Goal: Information Seeking & Learning: Learn about a topic

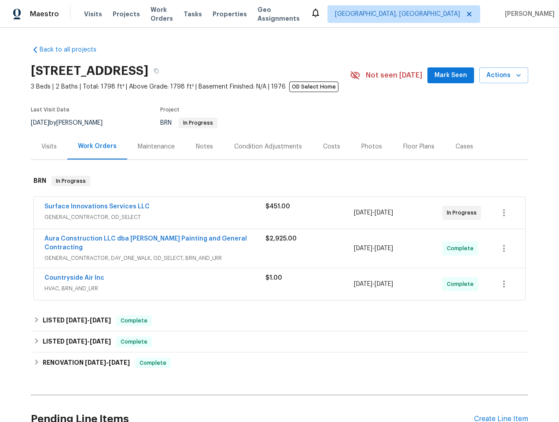
click at [175, 214] on span "GENERAL_CONTRACTOR, OD_SELECT" at bounding box center [154, 217] width 221 height 9
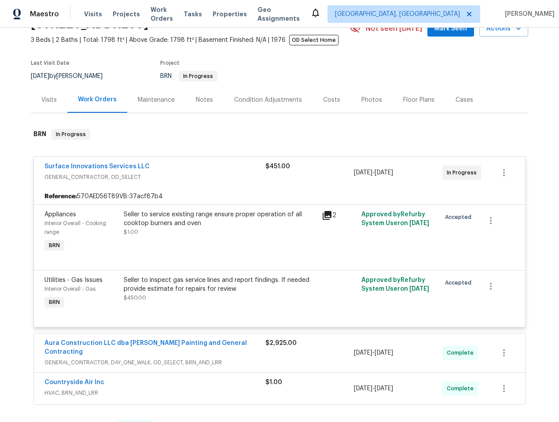
scroll to position [65, 0]
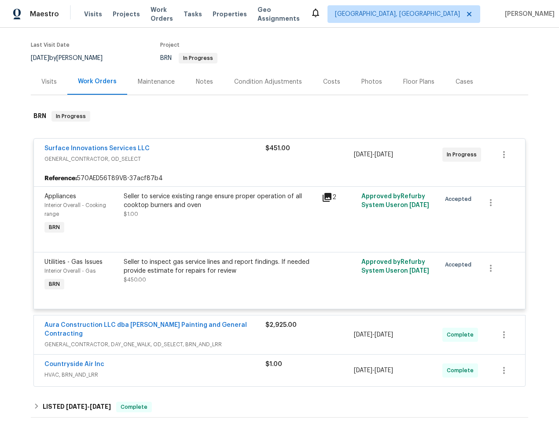
click at [223, 217] on div "Seller to service existing range ensure proper operation of all cooktop burners…" at bounding box center [220, 205] width 193 height 26
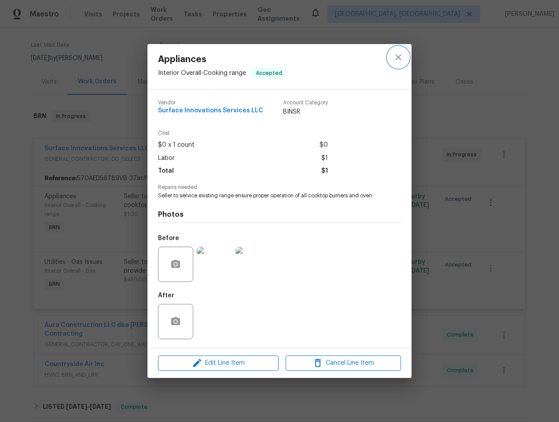
click at [397, 57] on icon "close" at bounding box center [398, 57] width 11 height 11
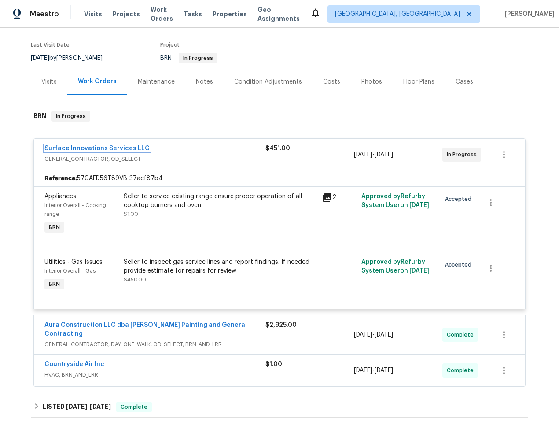
click at [101, 148] on link "Surface Innovations Services LLC" at bounding box center [96, 148] width 105 height 6
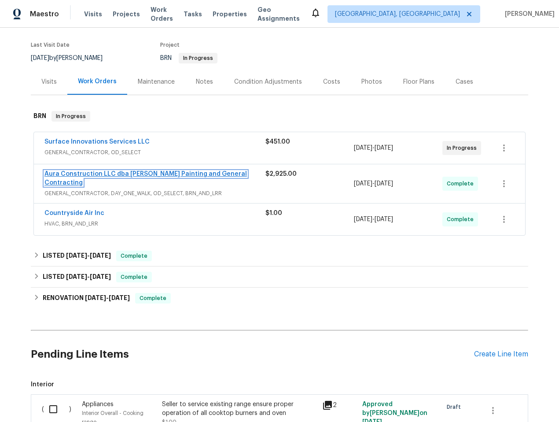
click at [221, 174] on link "Aura Construction LLC dba Logan's Painting and General Contracting" at bounding box center [145, 178] width 203 height 15
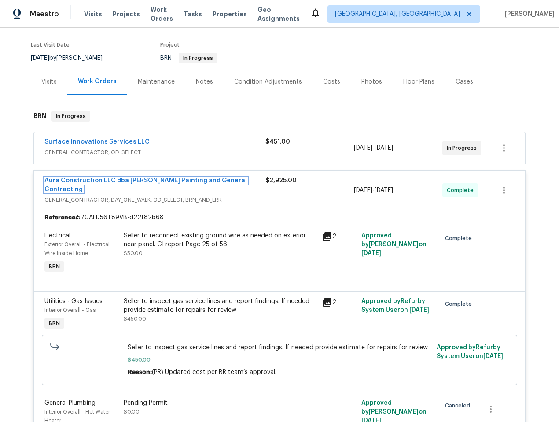
scroll to position [67, 0]
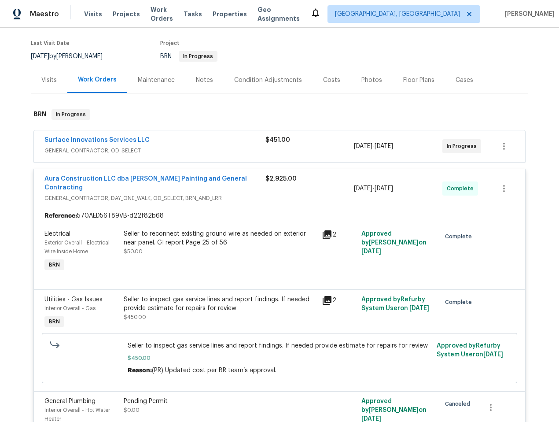
click at [221, 194] on div "Aura Construction LLC dba Logan's Painting and General Contracting GENERAL_CONT…" at bounding box center [154, 188] width 221 height 28
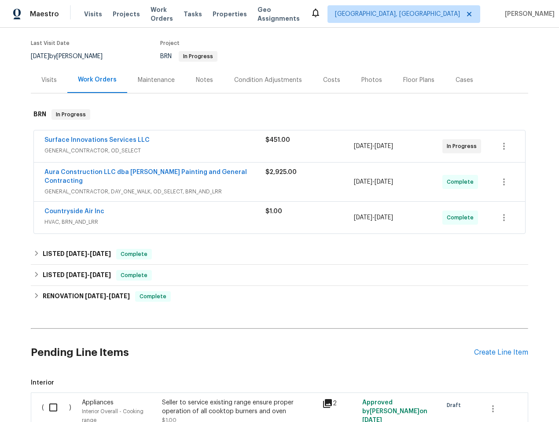
click at [159, 209] on div "Countryside Air Inc" at bounding box center [154, 212] width 221 height 11
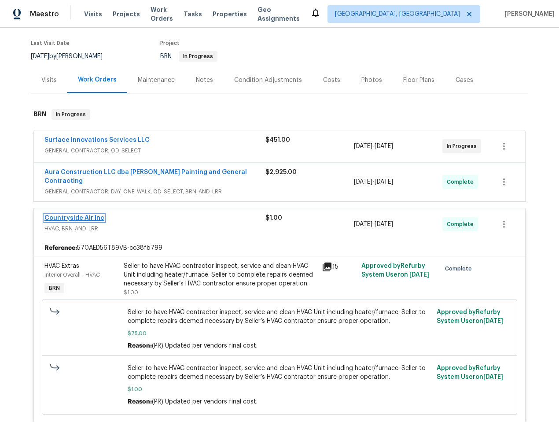
click at [63, 215] on link "Countryside Air Inc" at bounding box center [74, 218] width 60 height 6
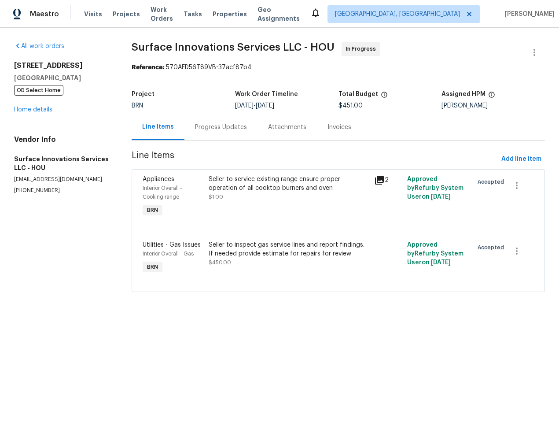
click at [235, 129] on div "Progress Updates" at bounding box center [221, 127] width 52 height 9
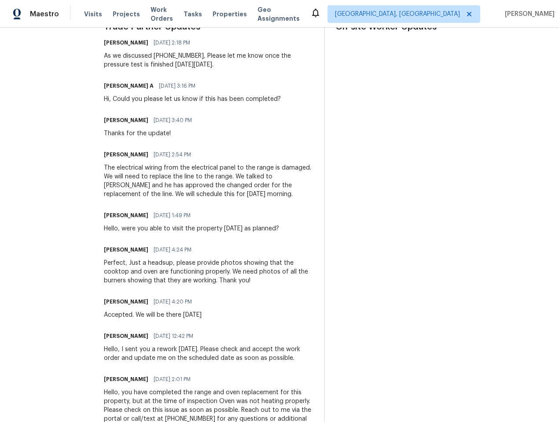
scroll to position [277, 0]
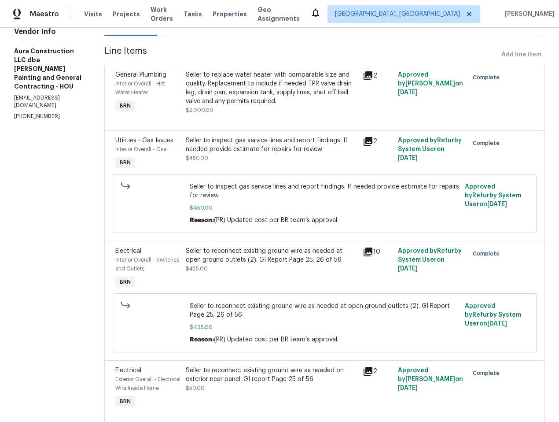
scroll to position [110, 0]
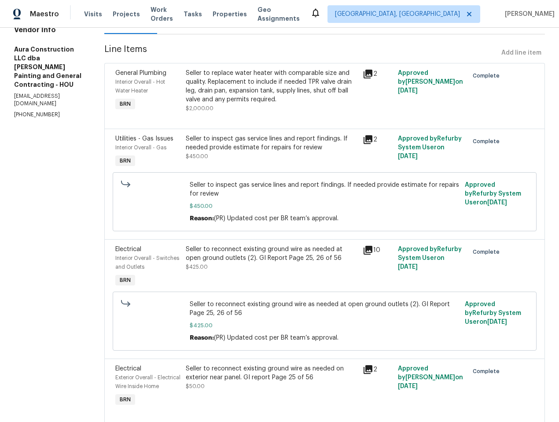
click at [274, 266] on div "Seller to reconnect existing ground wire as needed at open ground outlets (2). …" at bounding box center [271, 258] width 171 height 26
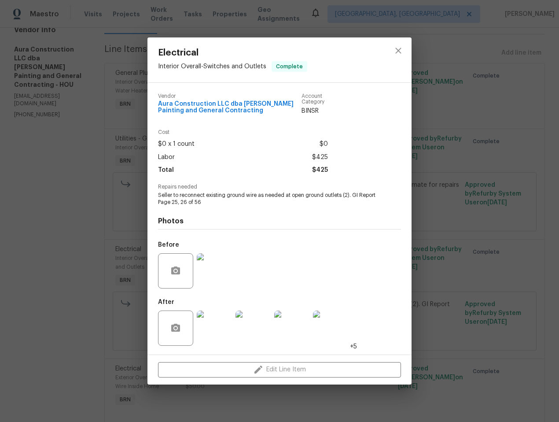
click at [211, 338] on img at bounding box center [214, 328] width 35 height 35
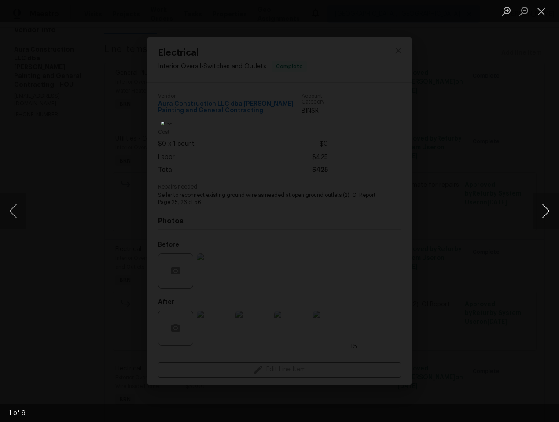
click at [544, 208] on button "Next image" at bounding box center [546, 210] width 26 height 35
click at [544, 211] on button "Next image" at bounding box center [546, 210] width 26 height 35
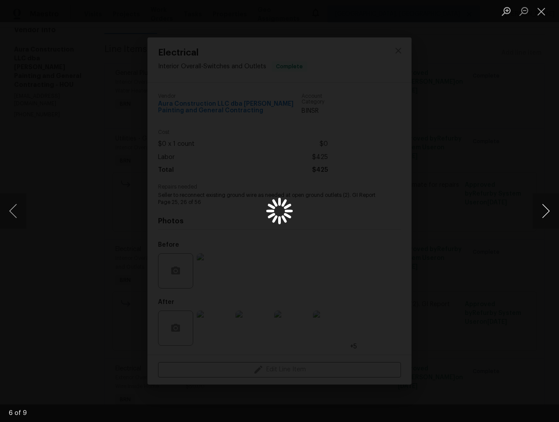
click at [544, 211] on button "Next image" at bounding box center [546, 210] width 26 height 35
click at [541, 8] on button "Close lightbox" at bounding box center [542, 11] width 18 height 15
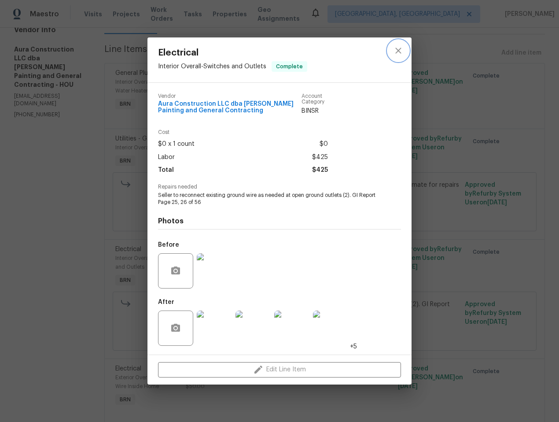
click at [399, 47] on icon "close" at bounding box center [398, 50] width 11 height 11
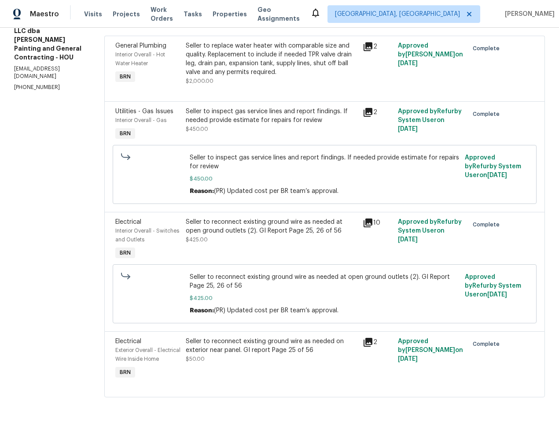
scroll to position [154, 0]
click at [251, 337] on div "Seller to reconnect existing ground wire as needed on exterior near panel. GI r…" at bounding box center [271, 346] width 171 height 18
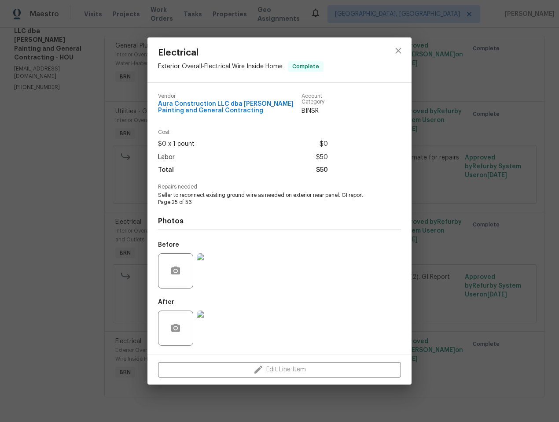
click at [220, 270] on img at bounding box center [214, 270] width 35 height 35
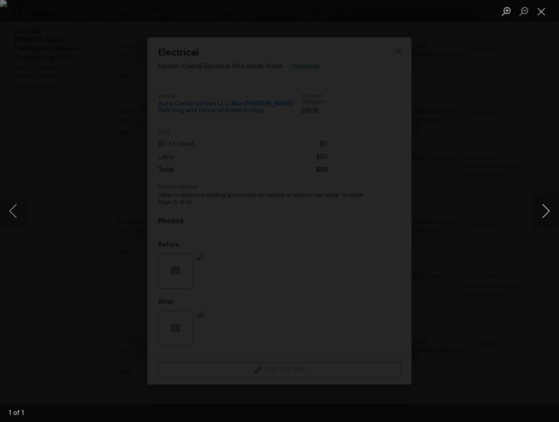
click at [549, 210] on button "Next image" at bounding box center [546, 210] width 26 height 35
click at [541, 210] on button "Next image" at bounding box center [546, 210] width 26 height 35
drag, startPoint x: 537, startPoint y: 12, endPoint x: 532, endPoint y: 27, distance: 16.0
click at [538, 11] on button "Close lightbox" at bounding box center [542, 11] width 18 height 15
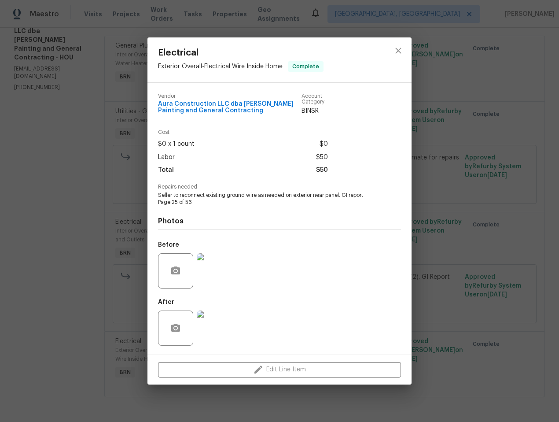
click at [225, 326] on img at bounding box center [214, 328] width 35 height 35
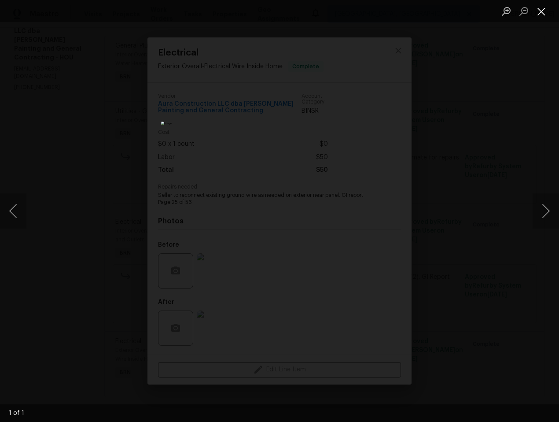
click at [545, 12] on button "Close lightbox" at bounding box center [542, 11] width 18 height 15
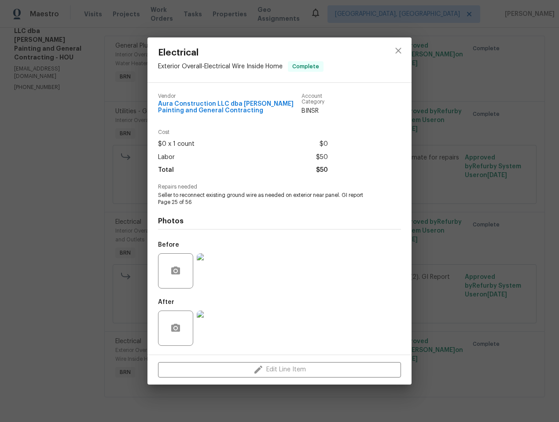
click at [474, 191] on div "Electrical Exterior Overall - Electrical Wire Inside Home Complete Vendor Aura …" at bounding box center [279, 211] width 559 height 422
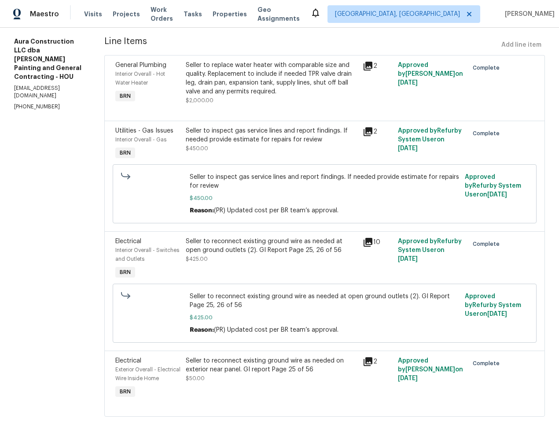
scroll to position [89, 0]
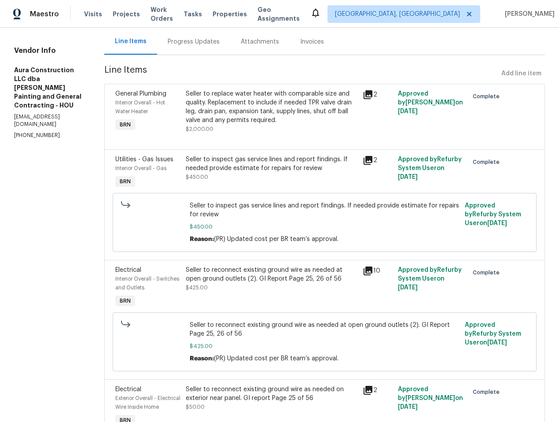
click at [288, 103] on div "Seller to replace water heater with comparable size and quality. Replacement to…" at bounding box center [271, 106] width 171 height 35
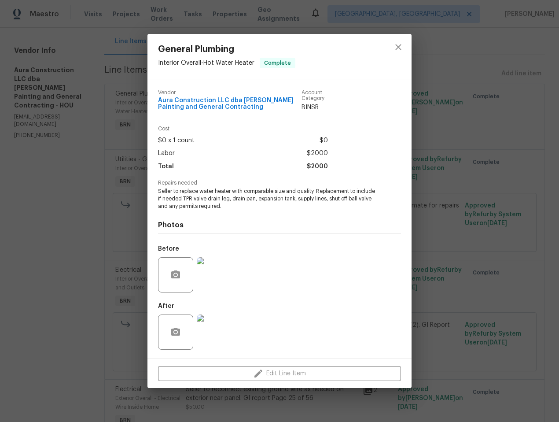
click at [203, 335] on img at bounding box center [214, 331] width 35 height 35
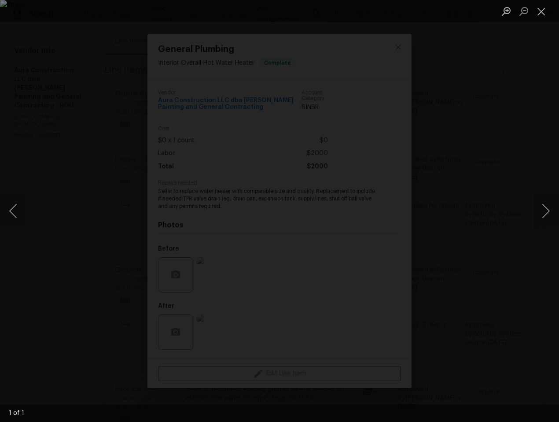
drag, startPoint x: 538, startPoint y: 67, endPoint x: 536, endPoint y: 59, distance: 7.3
click at [538, 67] on div "Lightbox" at bounding box center [279, 211] width 559 height 422
click at [542, 9] on button "Close lightbox" at bounding box center [542, 11] width 18 height 15
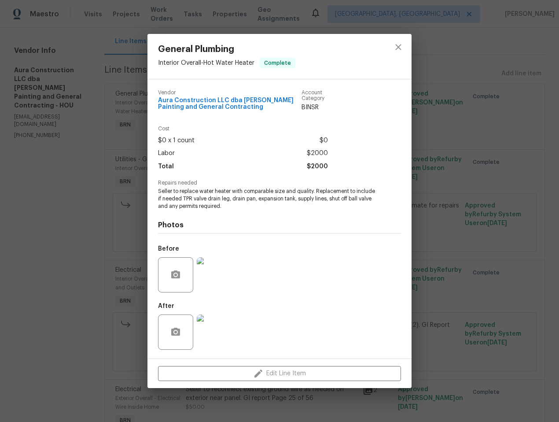
click at [507, 26] on div "General Plumbing Interior Overall - Hot Water Heater Complete Vendor Aura Const…" at bounding box center [279, 211] width 559 height 422
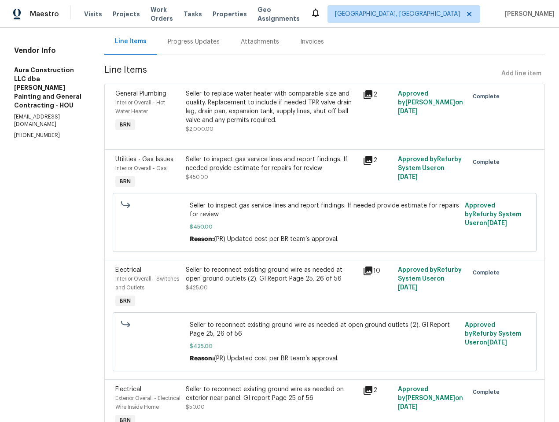
drag, startPoint x: 283, startPoint y: 59, endPoint x: 308, endPoint y: 57, distance: 24.7
click at [283, 59] on section "Aura Construction LLC dba Logan's Painting and General Contracting - HOU Comple…" at bounding box center [324, 204] width 441 height 503
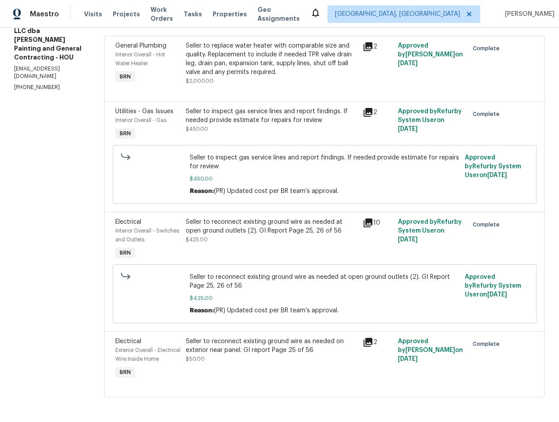
scroll to position [154, 0]
click at [246, 218] on div "Seller to reconnect existing ground wire as needed at open ground outlets (2). …" at bounding box center [271, 227] width 171 height 18
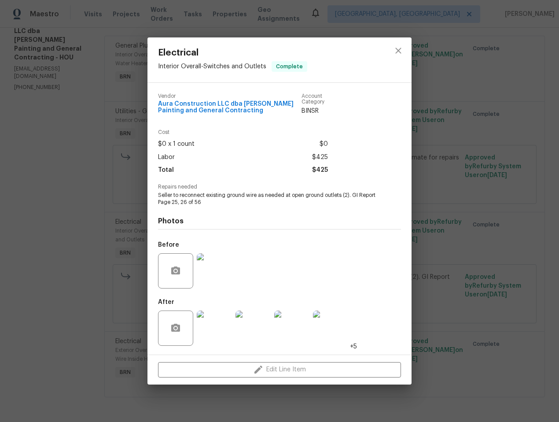
click at [206, 331] on img at bounding box center [214, 328] width 35 height 35
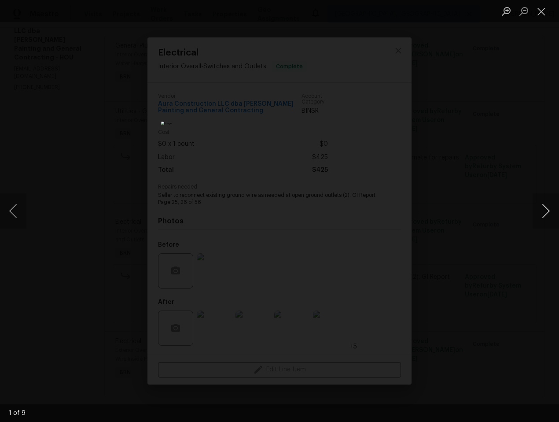
click at [546, 208] on button "Next image" at bounding box center [546, 210] width 26 height 35
click at [550, 215] on button "Next image" at bounding box center [546, 210] width 26 height 35
click at [548, 213] on button "Next image" at bounding box center [546, 210] width 26 height 35
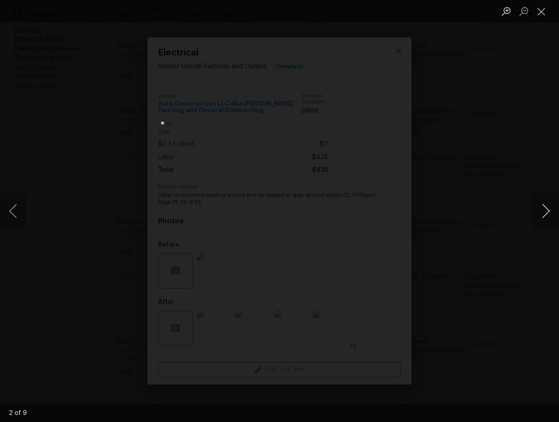
click at [548, 213] on button "Next image" at bounding box center [546, 210] width 26 height 35
click at [545, 217] on button "Next image" at bounding box center [546, 210] width 26 height 35
click at [545, 214] on button "Next image" at bounding box center [546, 210] width 26 height 35
click at [542, 209] on button "Next image" at bounding box center [546, 210] width 26 height 35
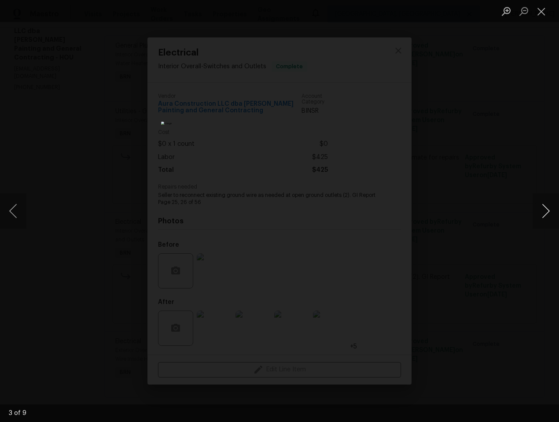
click at [542, 209] on button "Next image" at bounding box center [546, 210] width 26 height 35
click at [543, 210] on button "Next image" at bounding box center [546, 210] width 26 height 35
click at [13, 207] on button "Previous image" at bounding box center [13, 210] width 26 height 35
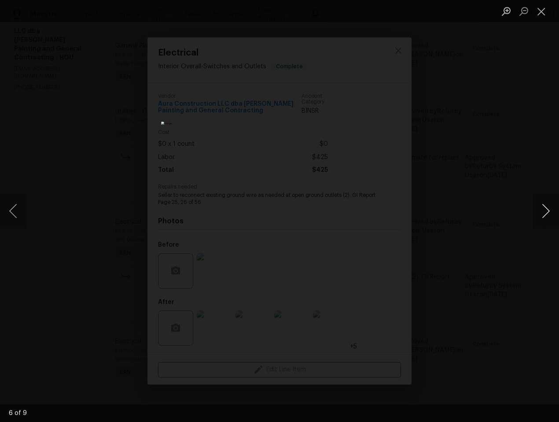
click at [552, 212] on button "Next image" at bounding box center [546, 210] width 26 height 35
click at [551, 211] on button "Next image" at bounding box center [546, 210] width 26 height 35
click at [554, 208] on button "Next image" at bounding box center [546, 210] width 26 height 35
click at [553, 208] on button "Next image" at bounding box center [546, 210] width 26 height 35
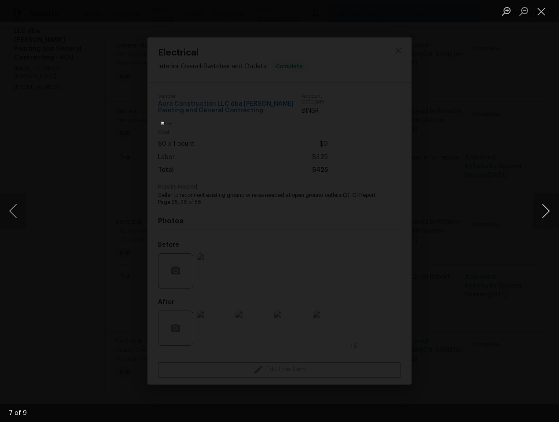
click at [553, 208] on button "Next image" at bounding box center [546, 210] width 26 height 35
click at [542, 211] on button "Next image" at bounding box center [546, 210] width 26 height 35
click at [540, 208] on button "Next image" at bounding box center [546, 210] width 26 height 35
click at [537, 15] on button "Close lightbox" at bounding box center [542, 11] width 18 height 15
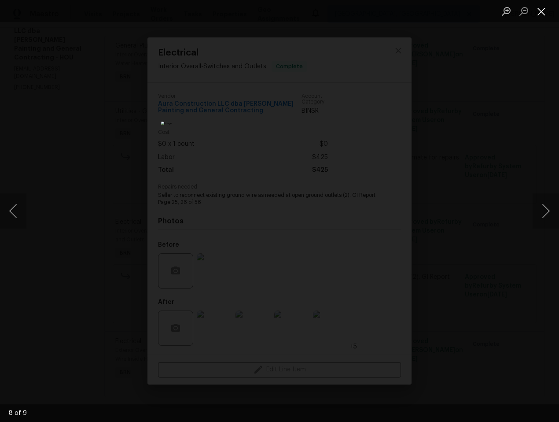
click at [542, 7] on button "Close lightbox" at bounding box center [542, 11] width 18 height 15
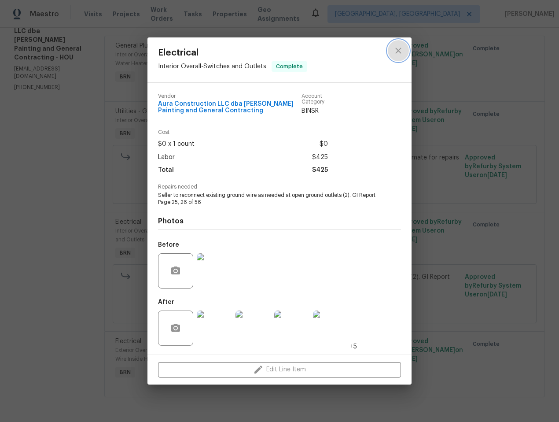
click at [402, 51] on icon "close" at bounding box center [398, 50] width 11 height 11
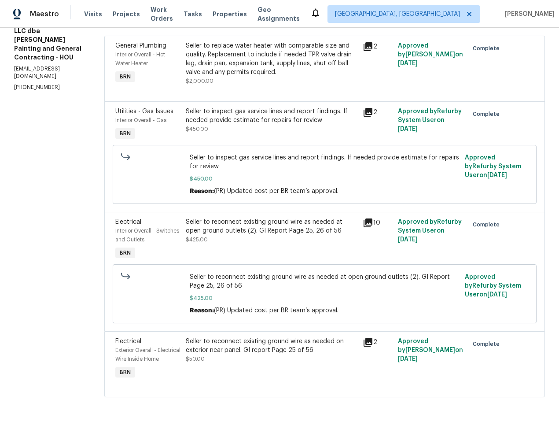
click at [271, 337] on div "Seller to reconnect existing ground wire as needed on exterior near panel. GI r…" at bounding box center [271, 346] width 171 height 18
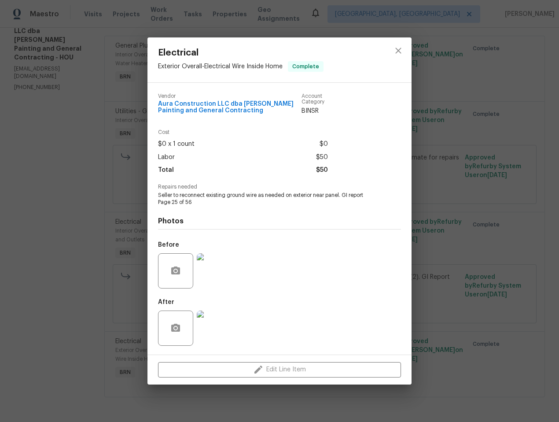
click at [228, 334] on img at bounding box center [214, 328] width 35 height 35
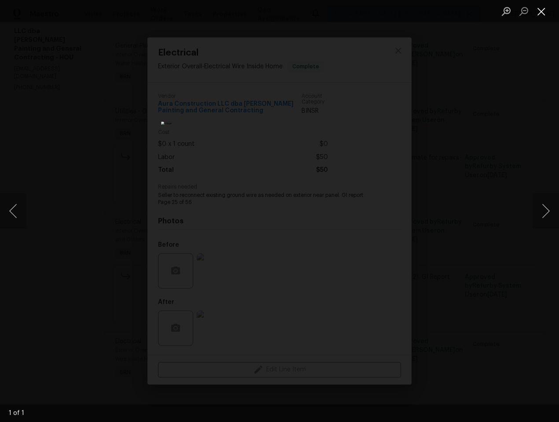
click at [541, 16] on button "Close lightbox" at bounding box center [542, 11] width 18 height 15
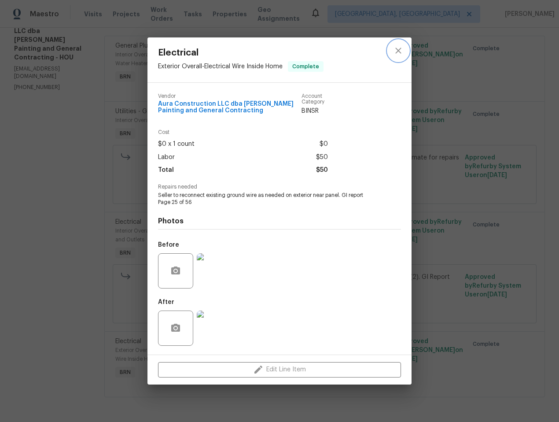
click at [407, 48] on button "close" at bounding box center [398, 50] width 21 height 21
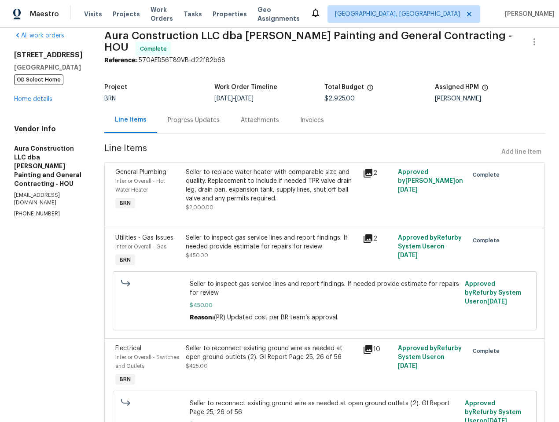
scroll to position [0, 0]
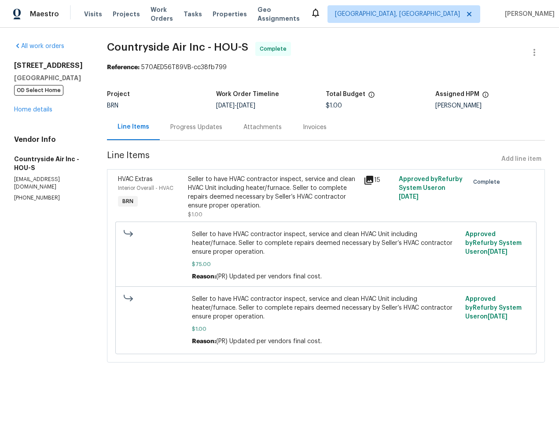
click at [240, 192] on div "Seller to have HVAC contractor inspect, service and clean HVAC Unit including h…" at bounding box center [273, 192] width 170 height 35
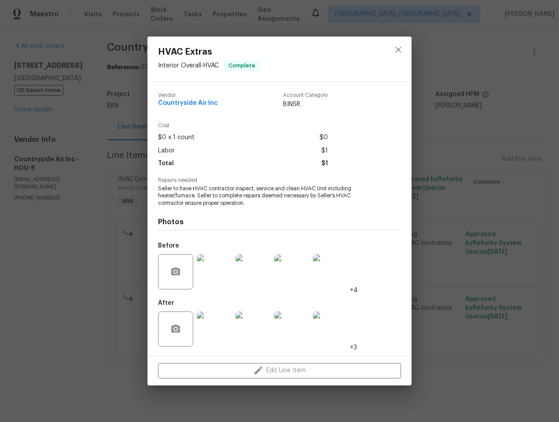
click at [207, 336] on img at bounding box center [214, 328] width 35 height 35
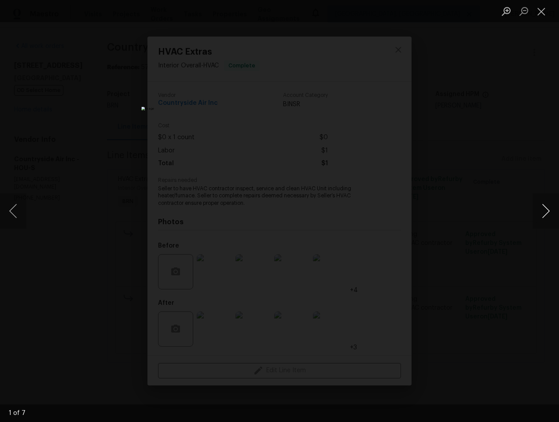
click at [539, 213] on button "Next image" at bounding box center [546, 210] width 26 height 35
click at [540, 213] on button "Next image" at bounding box center [546, 210] width 26 height 35
click at [540, 214] on button "Next image" at bounding box center [546, 210] width 26 height 35
click at [540, 213] on button "Next image" at bounding box center [546, 210] width 26 height 35
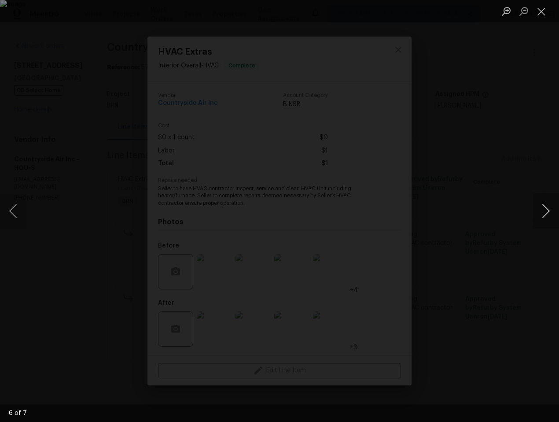
click at [540, 214] on button "Next image" at bounding box center [546, 210] width 26 height 35
click at [539, 213] on button "Next image" at bounding box center [546, 210] width 26 height 35
click at [539, 212] on button "Next image" at bounding box center [546, 210] width 26 height 35
click at [538, 212] on button "Next image" at bounding box center [546, 210] width 26 height 35
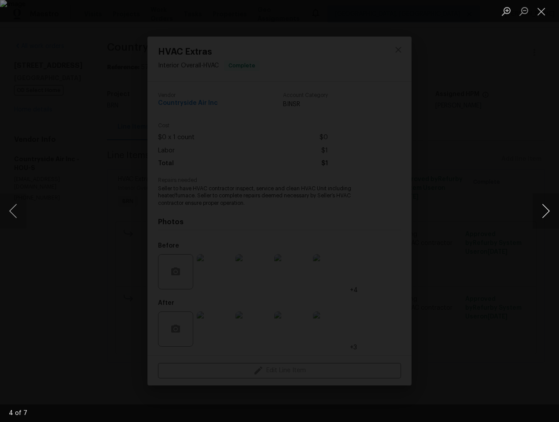
click at [538, 212] on button "Next image" at bounding box center [546, 210] width 26 height 35
click at [544, 11] on button "Close lightbox" at bounding box center [542, 11] width 18 height 15
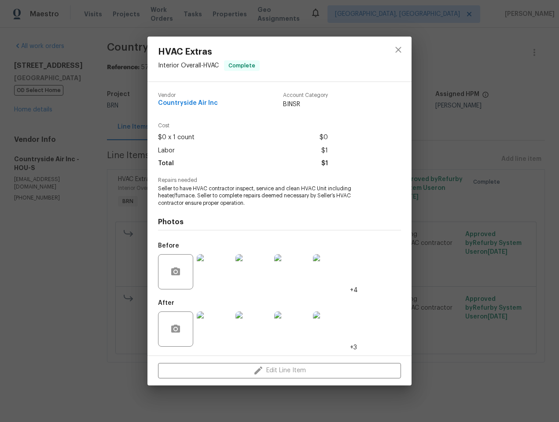
click at [205, 266] on img at bounding box center [214, 271] width 35 height 35
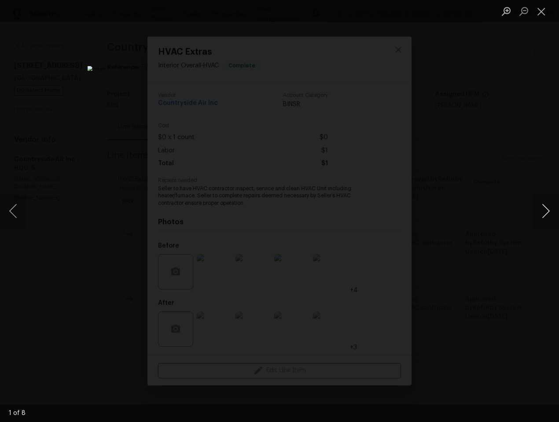
click at [553, 211] on button "Next image" at bounding box center [546, 210] width 26 height 35
click at [552, 214] on button "Next image" at bounding box center [546, 210] width 26 height 35
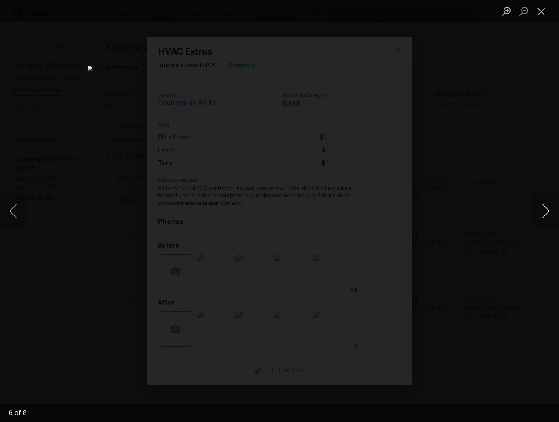
click at [552, 214] on button "Next image" at bounding box center [546, 210] width 26 height 35
click at [538, 7] on button "Close lightbox" at bounding box center [542, 11] width 18 height 15
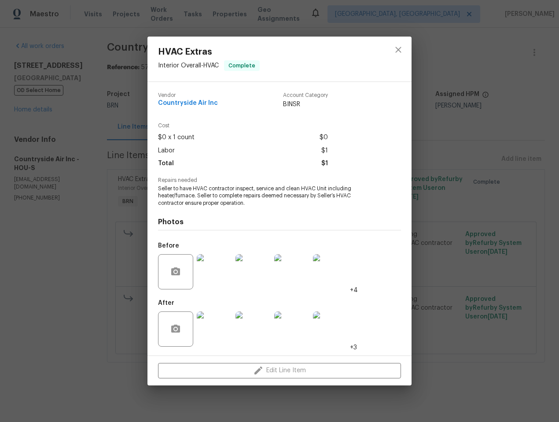
click at [213, 337] on img at bounding box center [214, 328] width 35 height 35
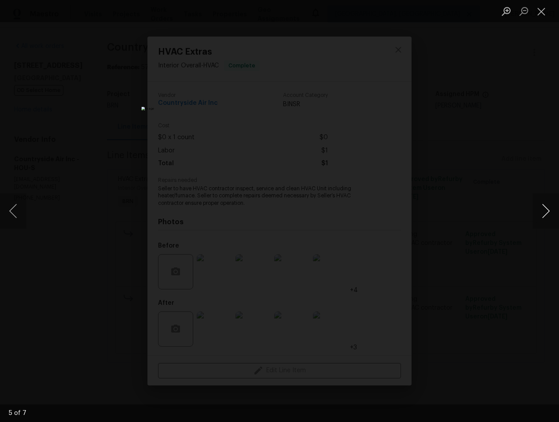
click at [540, 222] on button "Next image" at bounding box center [546, 210] width 26 height 35
click at [542, 219] on button "Next image" at bounding box center [546, 210] width 26 height 35
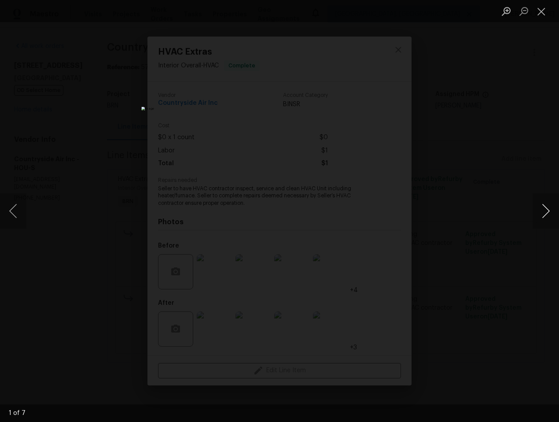
click at [548, 210] on button "Next image" at bounding box center [546, 210] width 26 height 35
click at [549, 217] on button "Next image" at bounding box center [546, 210] width 26 height 35
click at [549, 216] on button "Next image" at bounding box center [546, 210] width 26 height 35
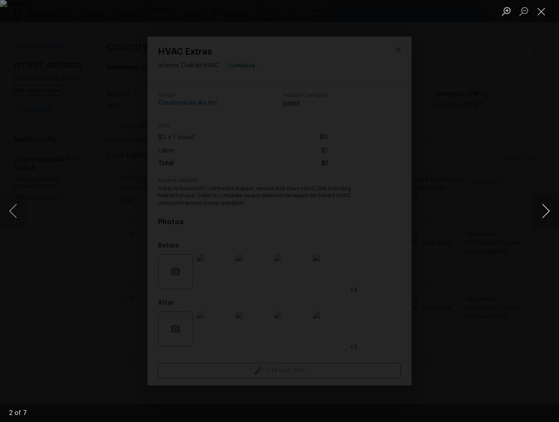
click at [549, 216] on button "Next image" at bounding box center [546, 210] width 26 height 35
click at [537, 210] on button "Next image" at bounding box center [546, 210] width 26 height 35
click at [553, 210] on button "Next image" at bounding box center [546, 210] width 26 height 35
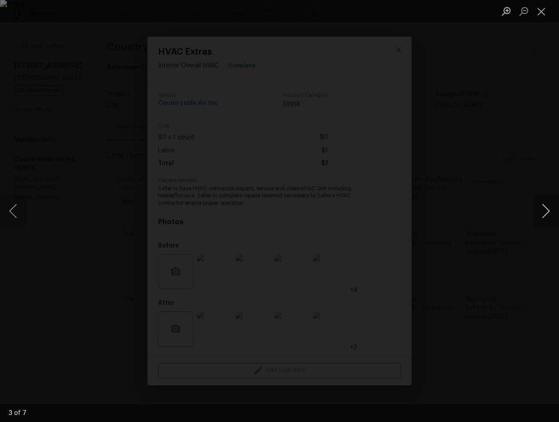
click at [553, 210] on button "Next image" at bounding box center [546, 210] width 26 height 35
drag, startPoint x: 543, startPoint y: 200, endPoint x: 544, endPoint y: 204, distance: 4.9
click at [544, 201] on button "Next image" at bounding box center [546, 210] width 26 height 35
click at [544, 207] on button "Next image" at bounding box center [546, 210] width 26 height 35
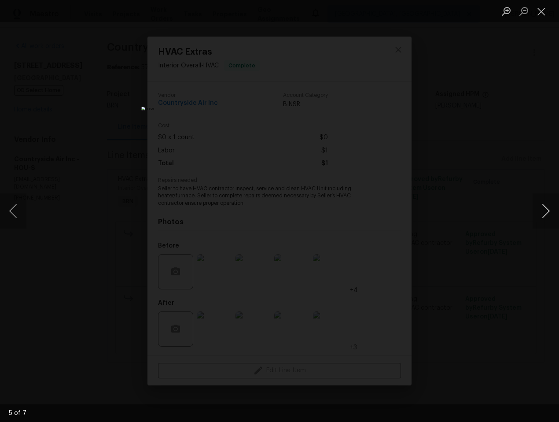
click at [544, 207] on button "Next image" at bounding box center [546, 210] width 26 height 35
click at [547, 214] on button "Next image" at bounding box center [546, 210] width 26 height 35
click at [548, 214] on button "Next image" at bounding box center [546, 210] width 26 height 35
click at [549, 11] on button "Close lightbox" at bounding box center [542, 11] width 18 height 15
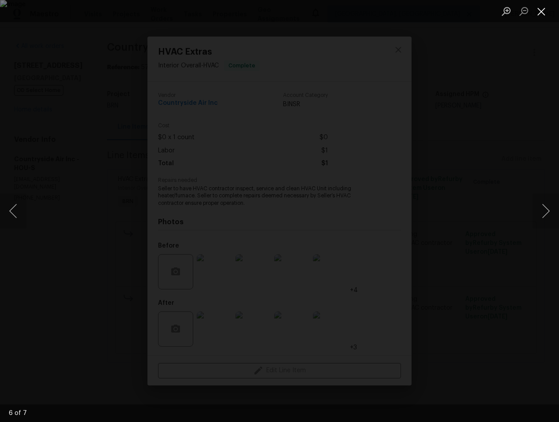
click at [539, 9] on button "Close lightbox" at bounding box center [542, 11] width 18 height 15
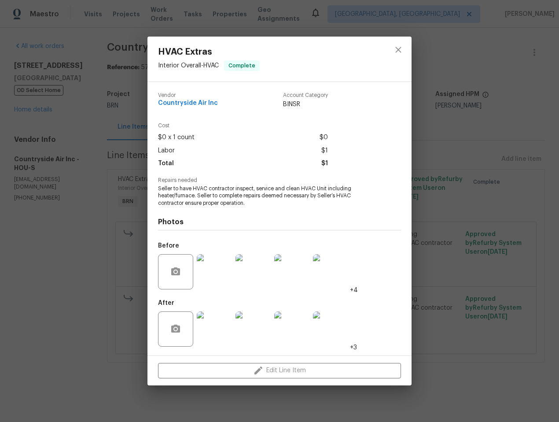
click at [214, 272] on img at bounding box center [214, 271] width 35 height 35
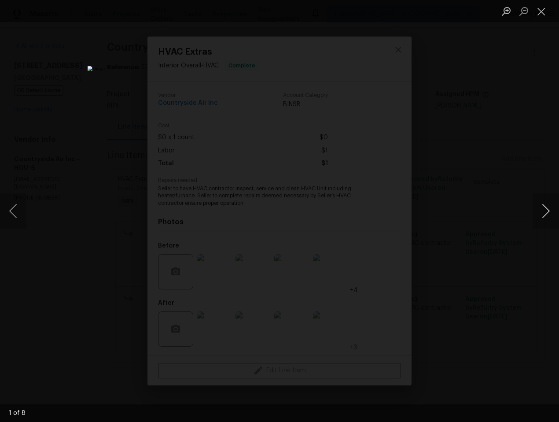
click at [532, 214] on div "Lightbox" at bounding box center [279, 211] width 559 height 422
click at [541, 213] on button "Next image" at bounding box center [546, 210] width 26 height 35
drag, startPoint x: 546, startPoint y: 211, endPoint x: 526, endPoint y: 210, distance: 19.8
click at [546, 211] on button "Next image" at bounding box center [546, 210] width 26 height 35
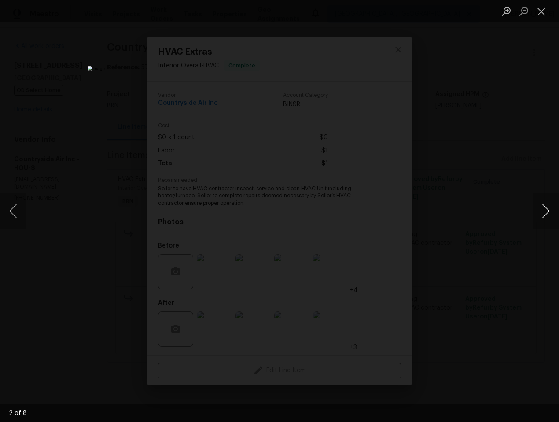
click at [548, 210] on button "Next image" at bounding box center [546, 210] width 26 height 35
click at [546, 213] on button "Next image" at bounding box center [546, 210] width 26 height 35
click at [548, 211] on button "Next image" at bounding box center [546, 210] width 26 height 35
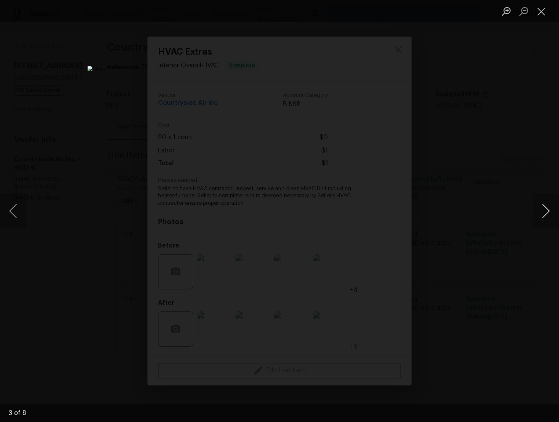
click at [548, 211] on button "Next image" at bounding box center [546, 210] width 26 height 35
click at [538, 214] on button "Next image" at bounding box center [546, 210] width 26 height 35
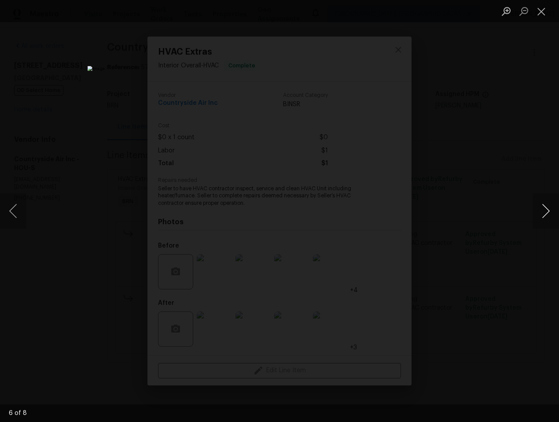
click at [538, 214] on button "Next image" at bounding box center [546, 210] width 26 height 35
click at [547, 211] on button "Next image" at bounding box center [546, 210] width 26 height 35
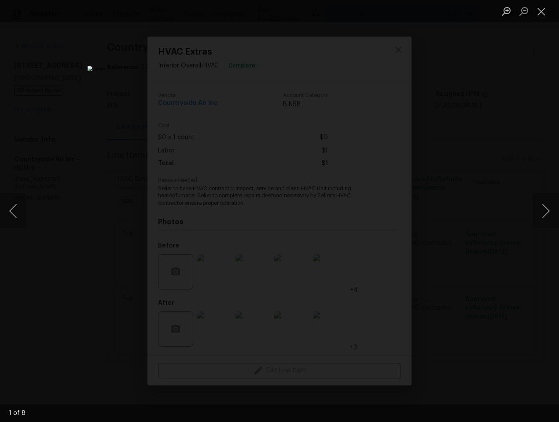
drag, startPoint x: 539, startPoint y: 12, endPoint x: 540, endPoint y: 28, distance: 15.5
click at [539, 12] on button "Close lightbox" at bounding box center [542, 11] width 18 height 15
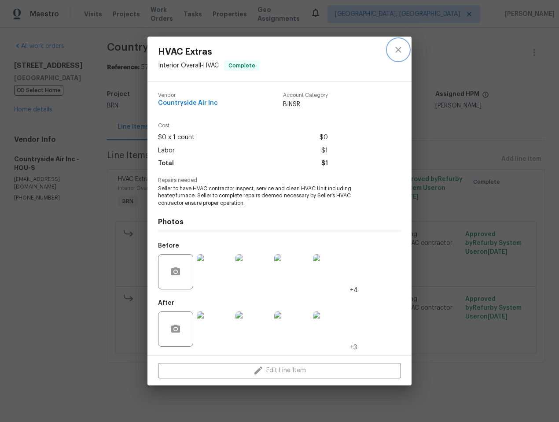
click at [402, 50] on icon "close" at bounding box center [398, 49] width 11 height 11
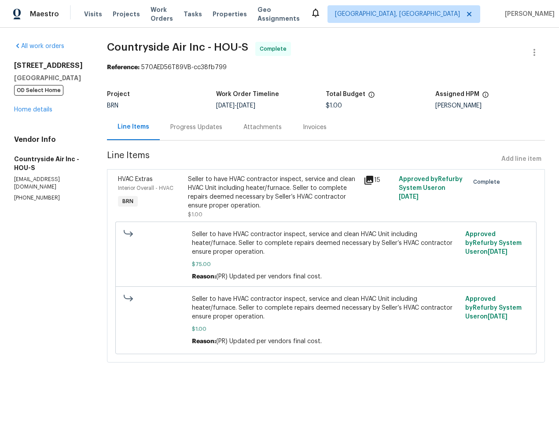
click at [192, 129] on div "Progress Updates" at bounding box center [196, 127] width 52 height 9
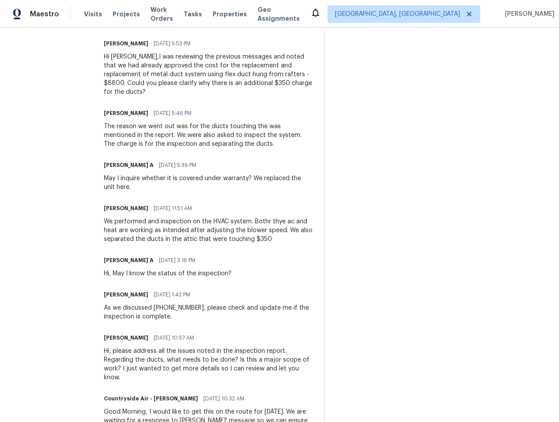
scroll to position [428, 0]
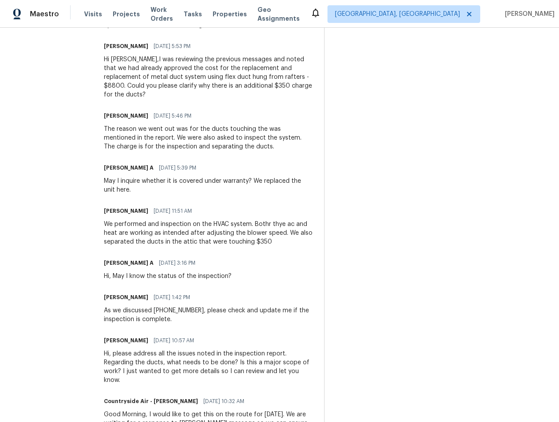
drag, startPoint x: 200, startPoint y: 228, endPoint x: 195, endPoint y: 226, distance: 4.7
click at [200, 228] on div "We performed and inspection on the HVAC system. Bothr thye ac and heat are work…" at bounding box center [209, 233] width 210 height 26
drag, startPoint x: 104, startPoint y: 216, endPoint x: 164, endPoint y: 216, distance: 59.9
click at [158, 220] on div "We performed and inspection on the HVAC system. Bothr thye ac and heat are work…" at bounding box center [209, 233] width 210 height 26
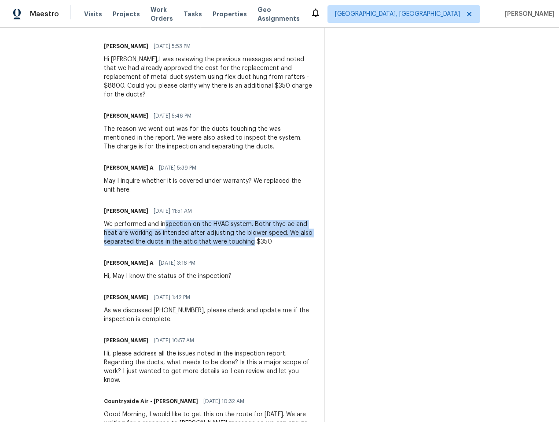
drag, startPoint x: 164, startPoint y: 216, endPoint x: 248, endPoint y: 232, distance: 84.7
click at [248, 232] on div "We performed and inspection on the HVAC system. Bothr thye ac and heat are work…" at bounding box center [209, 233] width 210 height 26
copy div "spection on the HVAC system. Bothr thye ac and heat are working as intended aft…"
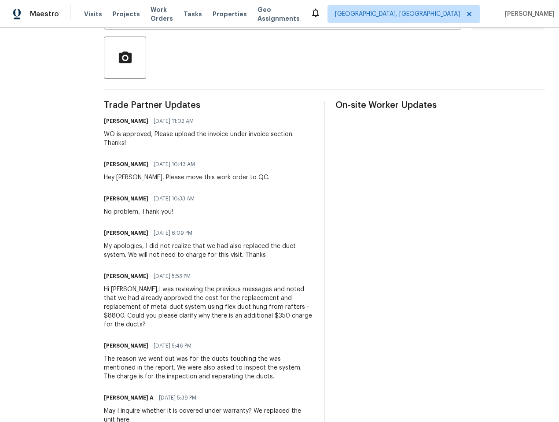
scroll to position [74, 0]
